Goal: Communication & Community: Answer question/provide support

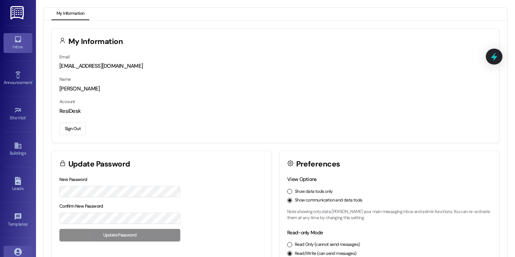
click at [20, 52] on link "Inbox" at bounding box center [18, 42] width 29 height 19
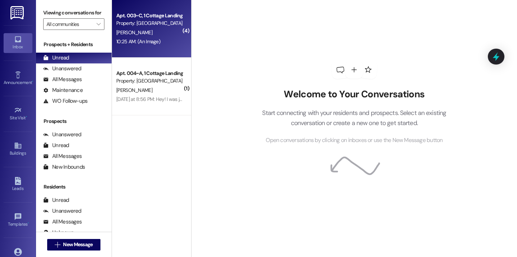
click at [149, 35] on div "J. Daigle" at bounding box center [149, 32] width 68 height 9
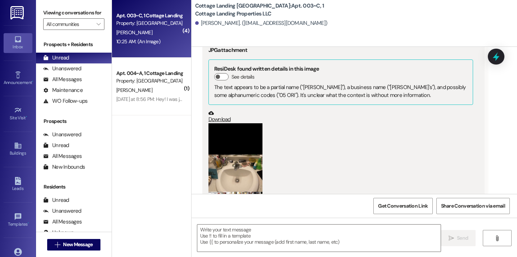
scroll to position [12169, 0]
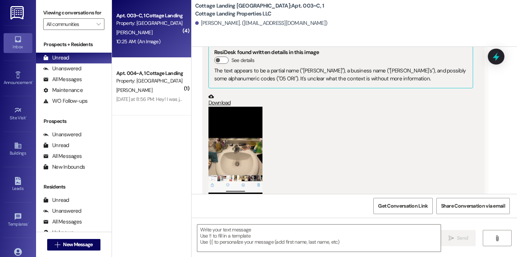
click at [240, 129] on button "Zoom image" at bounding box center [235, 164] width 54 height 117
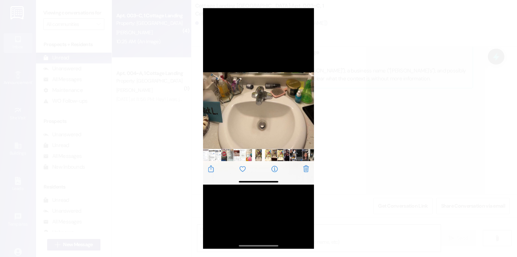
click at [294, 100] on button "Unzoom image" at bounding box center [258, 128] width 517 height 257
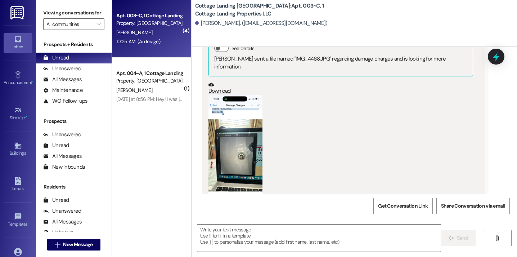
scroll to position [11916, 0]
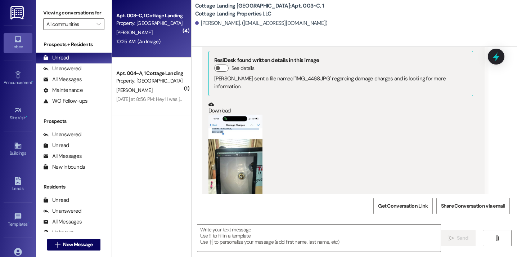
click at [242, 123] on button "Zoom image" at bounding box center [235, 172] width 54 height 117
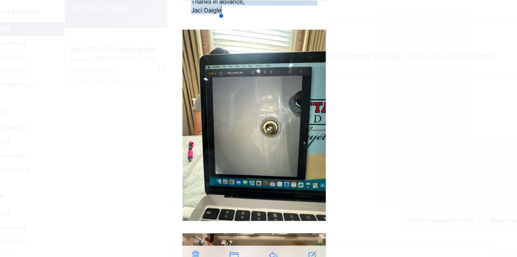
click at [294, 130] on button "Unzoom image" at bounding box center [258, 128] width 517 height 257
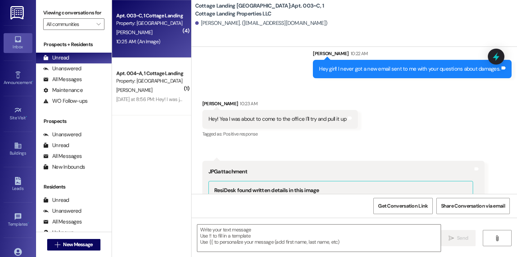
scroll to position [11554, 0]
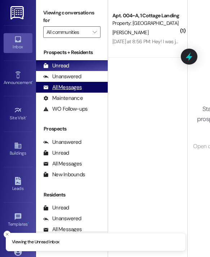
click at [77, 89] on div "All Messages" at bounding box center [62, 87] width 38 height 8
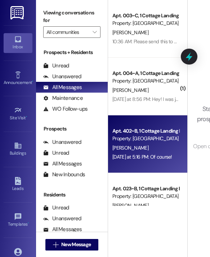
click at [157, 165] on div "Apt. 402~B, 1 Cottage Landing Properties LLC Property: Cottage Landing Lafayett…" at bounding box center [147, 144] width 79 height 58
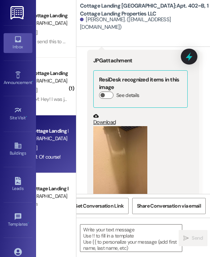
scroll to position [1878, 0]
